Goal: Task Accomplishment & Management: Manage account settings

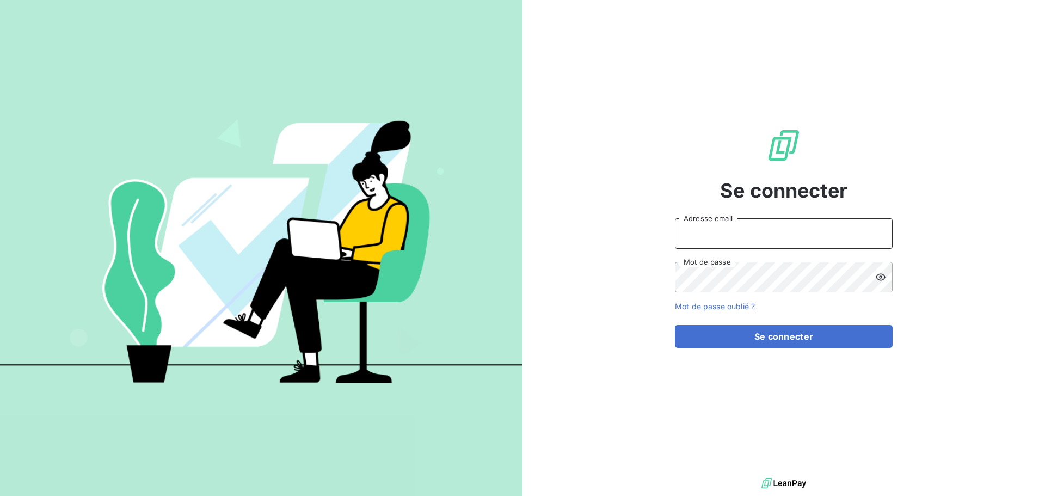
click at [751, 242] on input "Adresse email" at bounding box center [784, 233] width 218 height 30
type input "[EMAIL_ADDRESS][DOMAIN_NAME]"
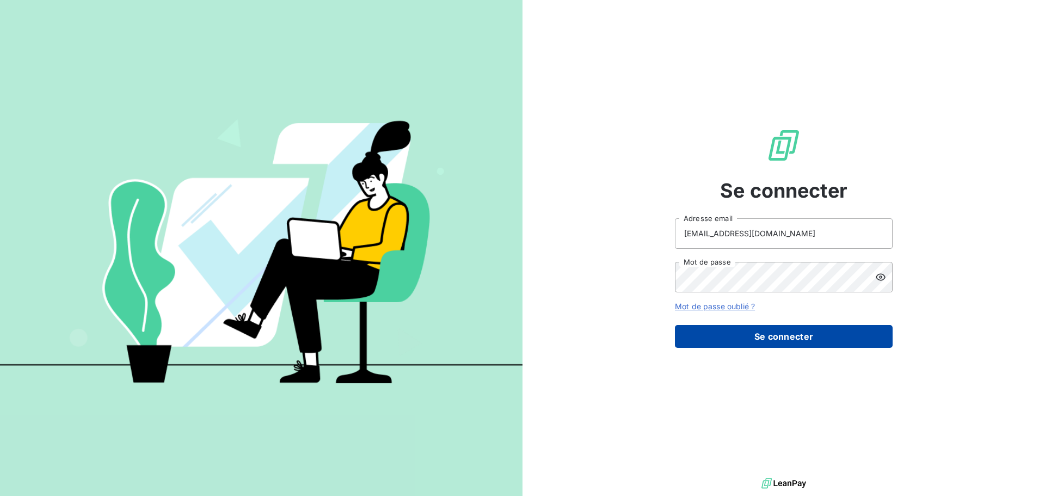
click at [868, 334] on button "Se connecter" at bounding box center [784, 336] width 218 height 23
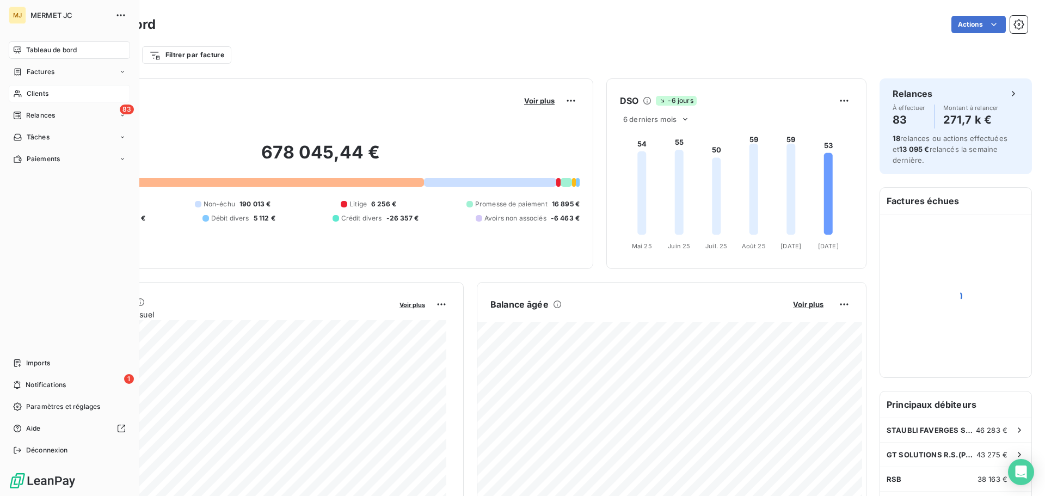
click at [41, 93] on span "Clients" at bounding box center [38, 94] width 22 height 10
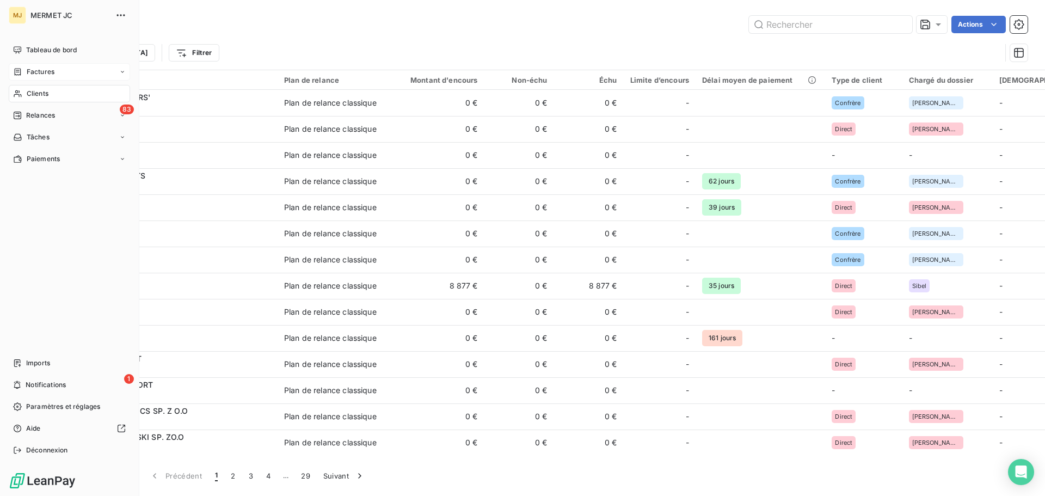
click at [48, 71] on span "Factures" at bounding box center [41, 72] width 28 height 10
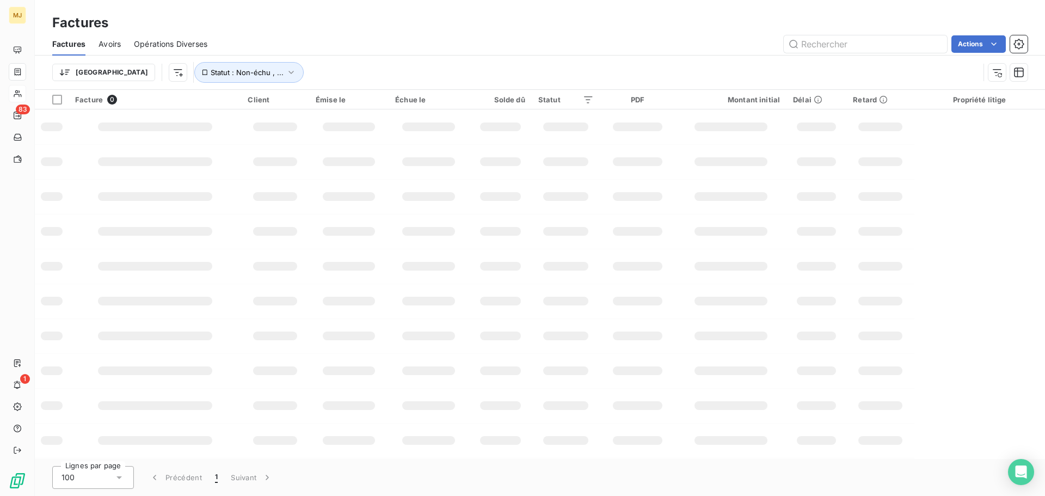
click at [825, 26] on div "Factures" at bounding box center [540, 23] width 1010 height 20
click at [827, 42] on input "text" at bounding box center [865, 43] width 163 height 17
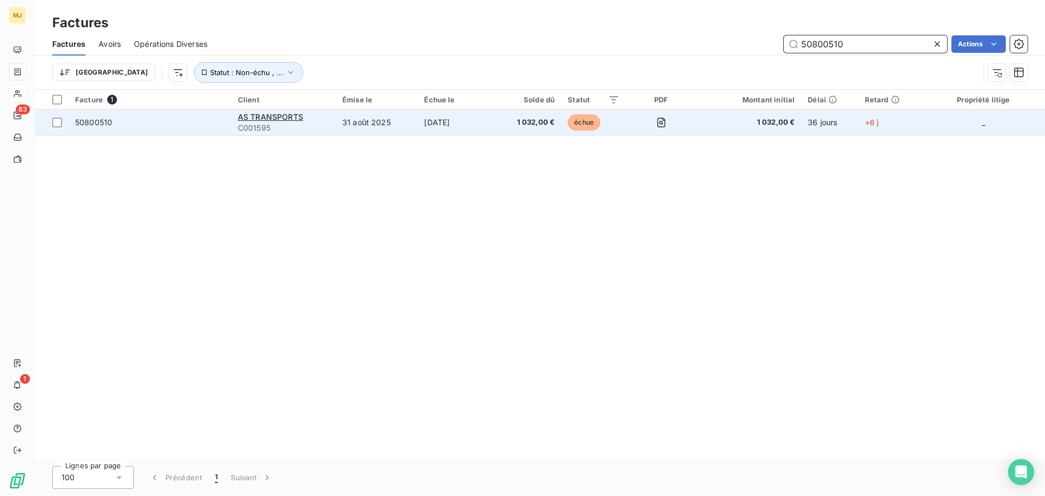
type input "50800510"
click at [316, 121] on div "AS TRANSPORTS" at bounding box center [283, 117] width 91 height 11
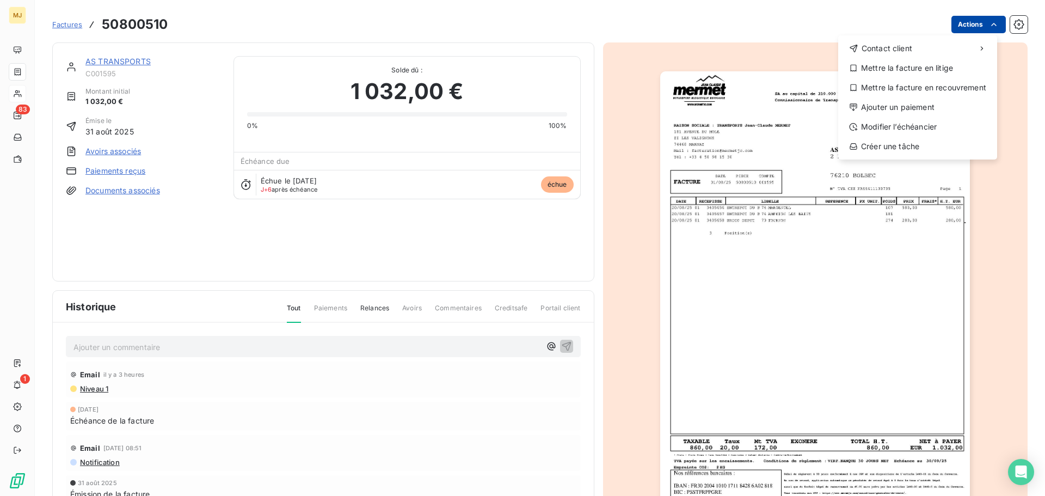
click at [968, 29] on html "MJ 83 1 Factures 50800510 Actions Contact client Mettre la facture en litige Me…" at bounding box center [522, 248] width 1045 height 496
click at [925, 106] on div "Ajouter un paiement" at bounding box center [918, 107] width 150 height 17
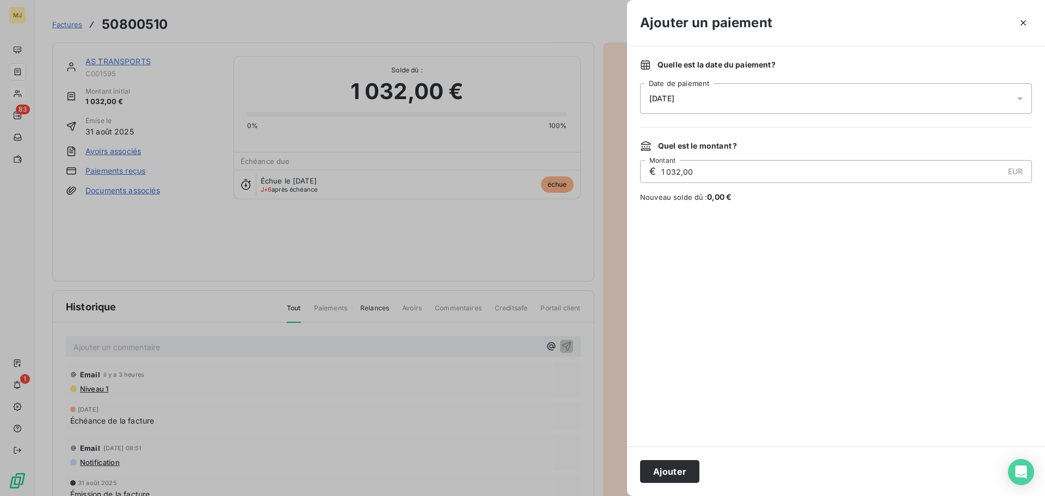
click at [771, 110] on div "[DATE]" at bounding box center [836, 98] width 392 height 30
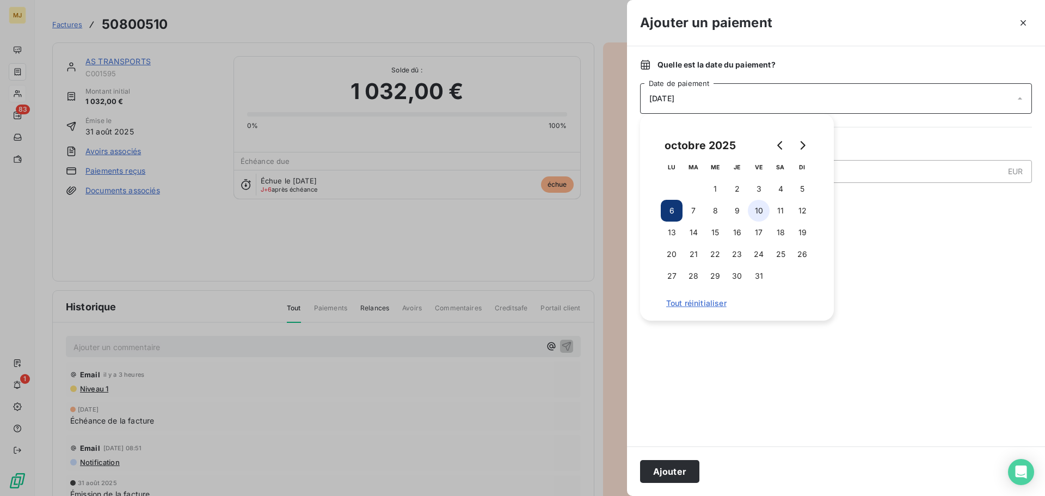
click at [757, 210] on button "10" at bounding box center [759, 211] width 22 height 22
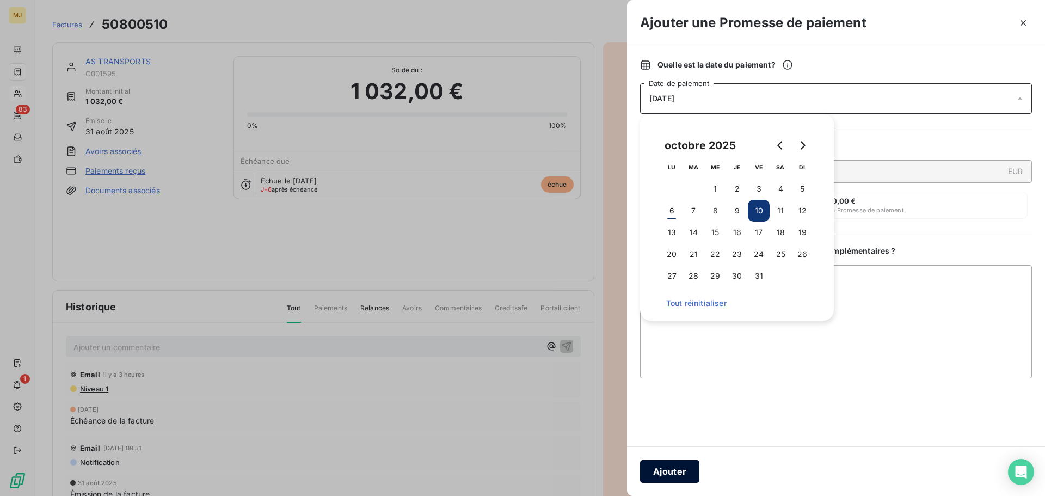
click at [674, 471] on button "Ajouter" at bounding box center [669, 471] width 59 height 23
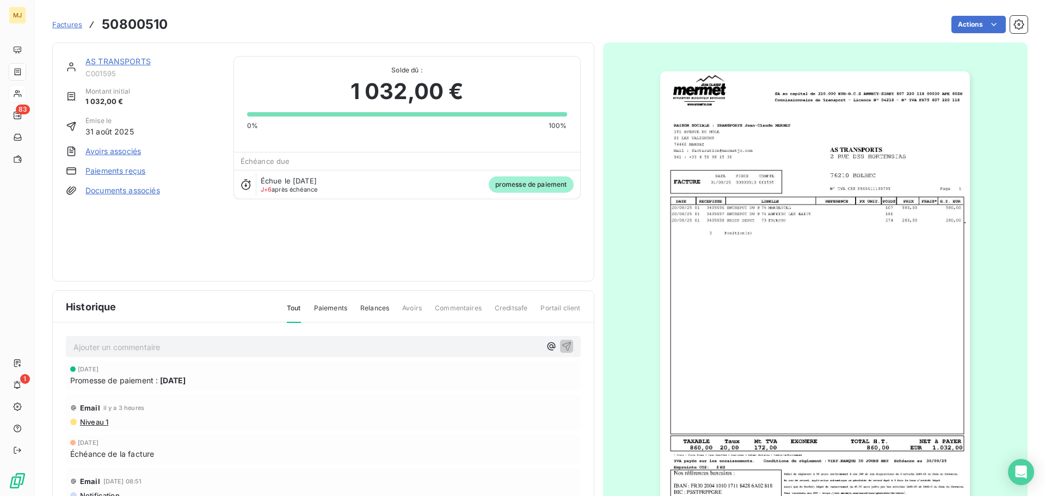
click at [212, 382] on div "Promesse de paiement : [DATE]" at bounding box center [323, 379] width 506 height 11
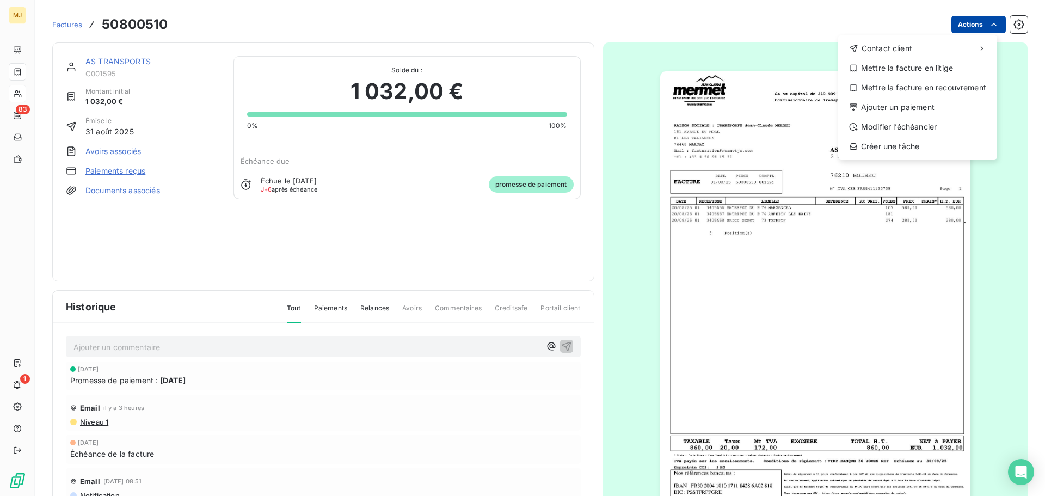
click at [975, 28] on html "MJ 83 1 Factures 50800510 Actions Contact client Mettre la facture en litige Me…" at bounding box center [522, 248] width 1045 height 496
click at [925, 112] on div "Ajouter un paiement" at bounding box center [918, 107] width 150 height 17
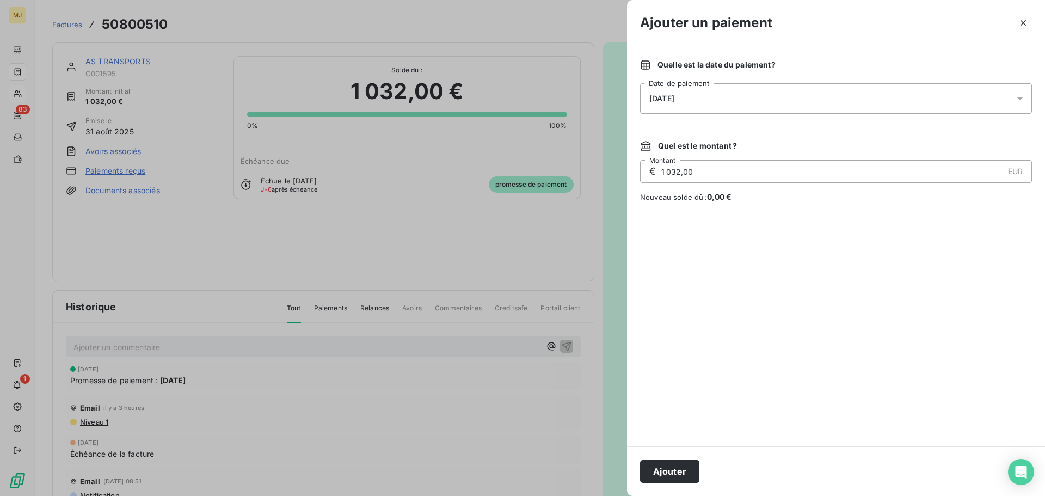
click at [710, 106] on div "[DATE]" at bounding box center [836, 98] width 392 height 30
click at [191, 379] on div at bounding box center [522, 248] width 1045 height 496
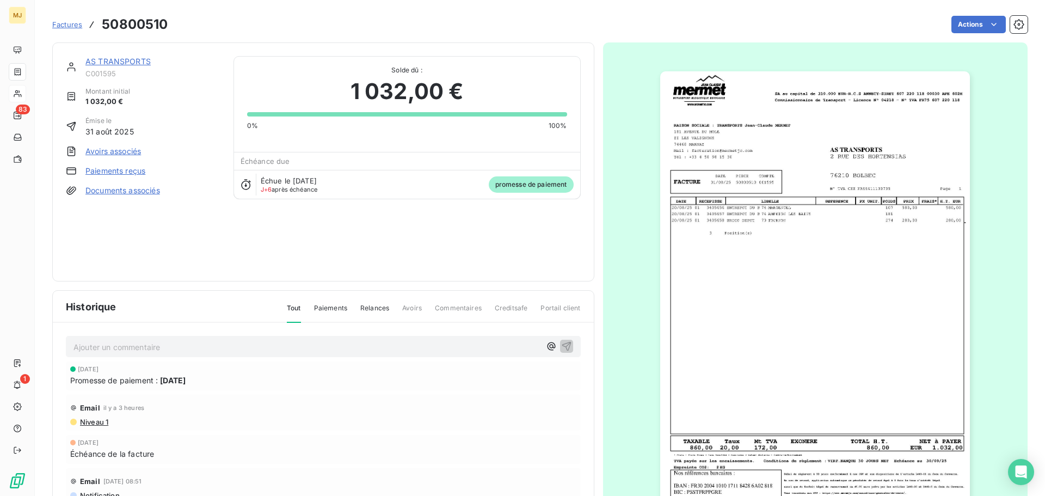
click at [173, 382] on span "[DATE]" at bounding box center [173, 379] width 26 height 11
click at [159, 376] on div "Promesse de paiement : [DATE]" at bounding box center [323, 379] width 506 height 11
click at [105, 373] on div "[DATE] Promesse de paiement : [DATE]" at bounding box center [323, 376] width 506 height 20
drag, startPoint x: 78, startPoint y: 371, endPoint x: 271, endPoint y: 389, distance: 193.5
click at [259, 390] on div "[DATE] Promesse de paiement : [DATE]" at bounding box center [323, 375] width 515 height 29
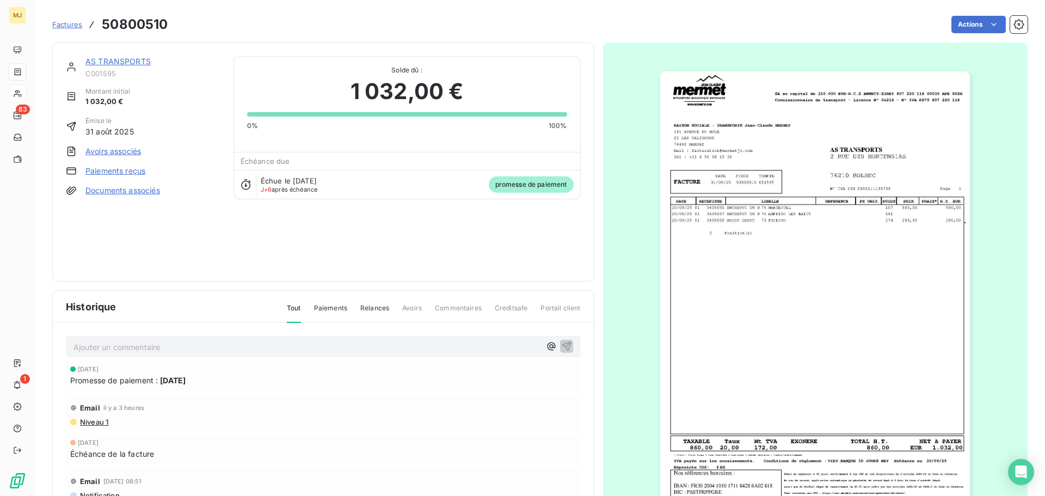
click at [199, 346] on p "Ajouter un commentaire ﻿" at bounding box center [306, 347] width 467 height 14
click at [561, 341] on icon "button" at bounding box center [566, 345] width 11 height 11
